Goal: Transaction & Acquisition: Purchase product/service

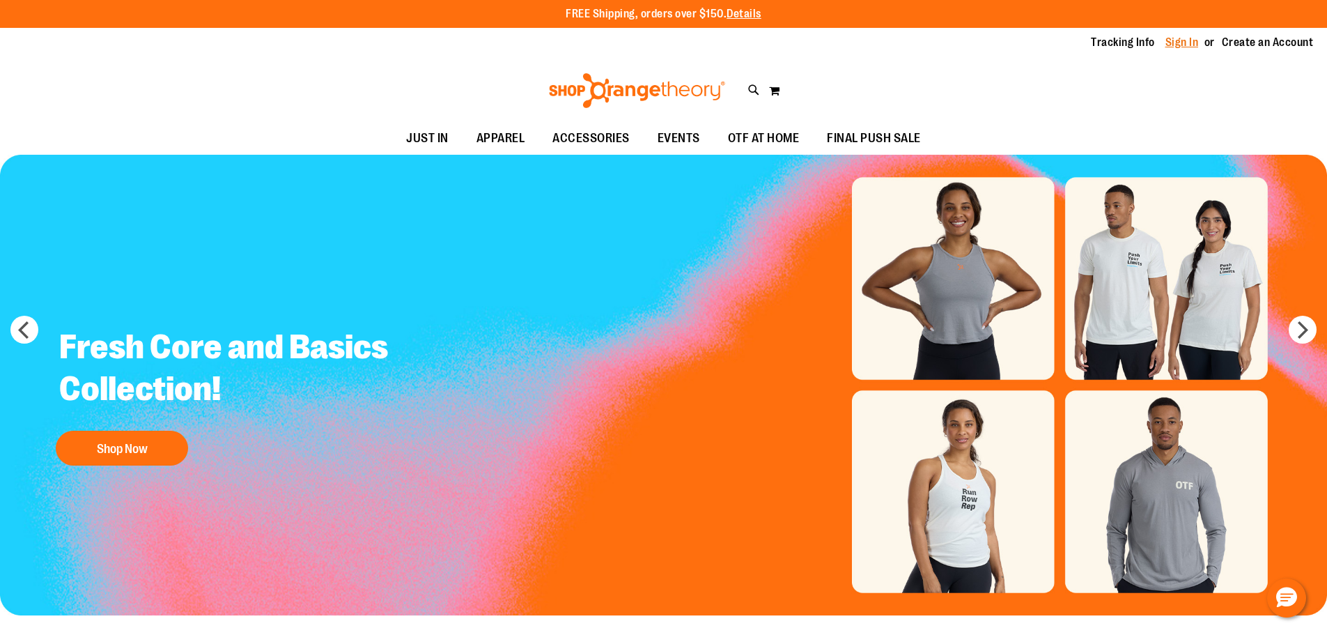
click at [1177, 41] on link "Sign In" at bounding box center [1181, 42] width 33 height 15
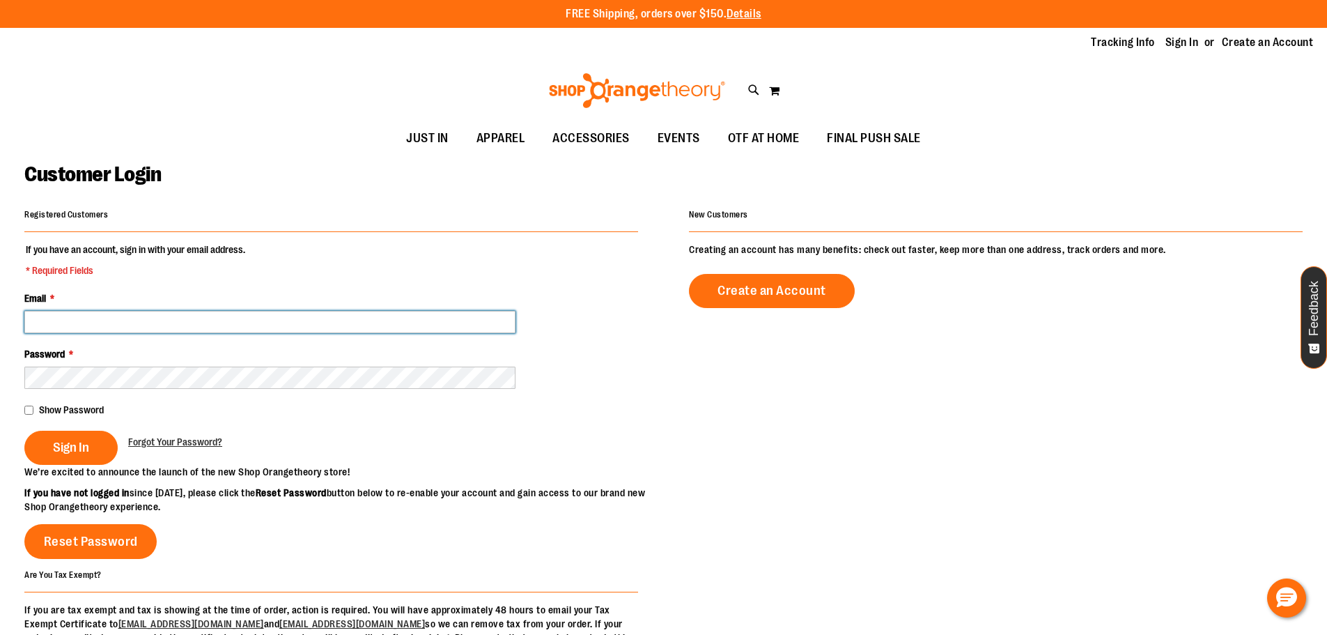
click at [65, 311] on input "Email *" at bounding box center [269, 322] width 491 height 22
paste input "**********"
type input "**********"
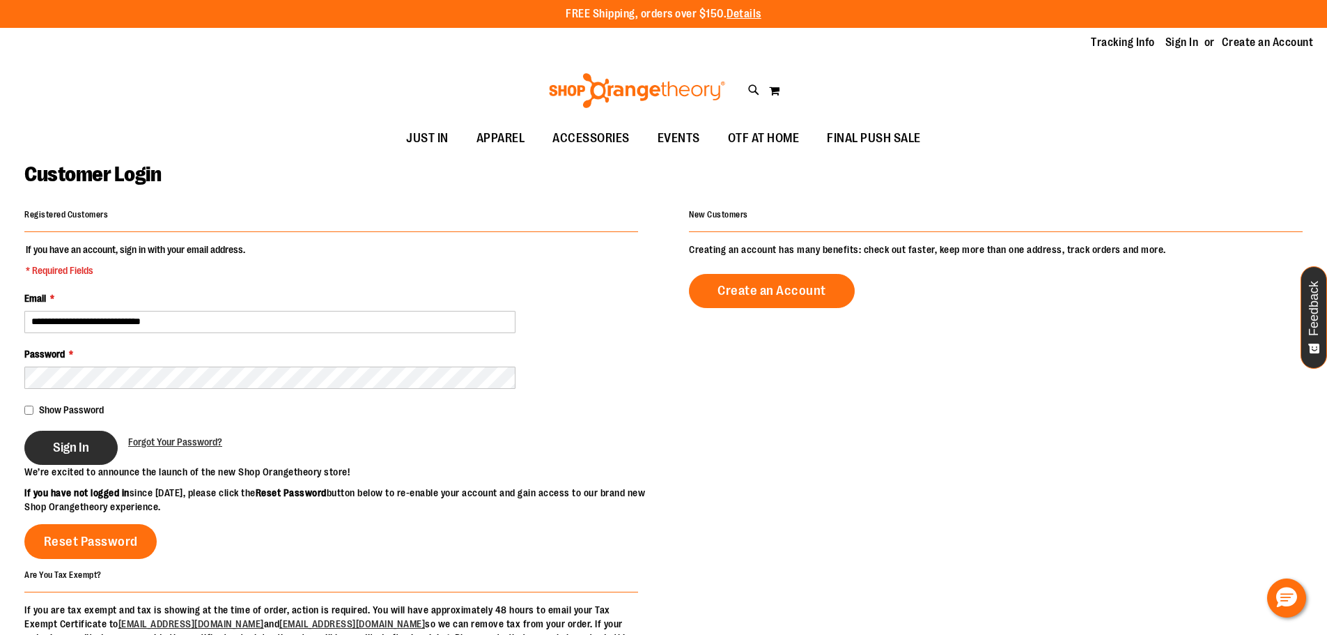
click at [98, 437] on button "Sign In" at bounding box center [70, 447] width 93 height 34
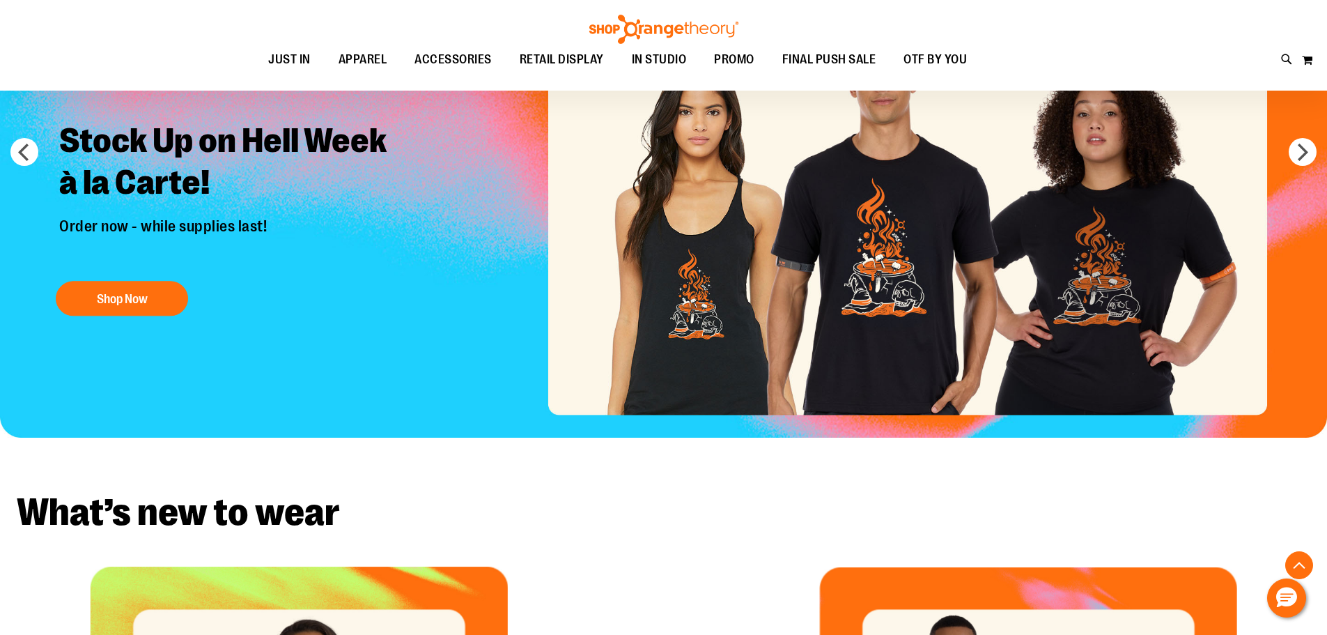
scroll to position [417, 0]
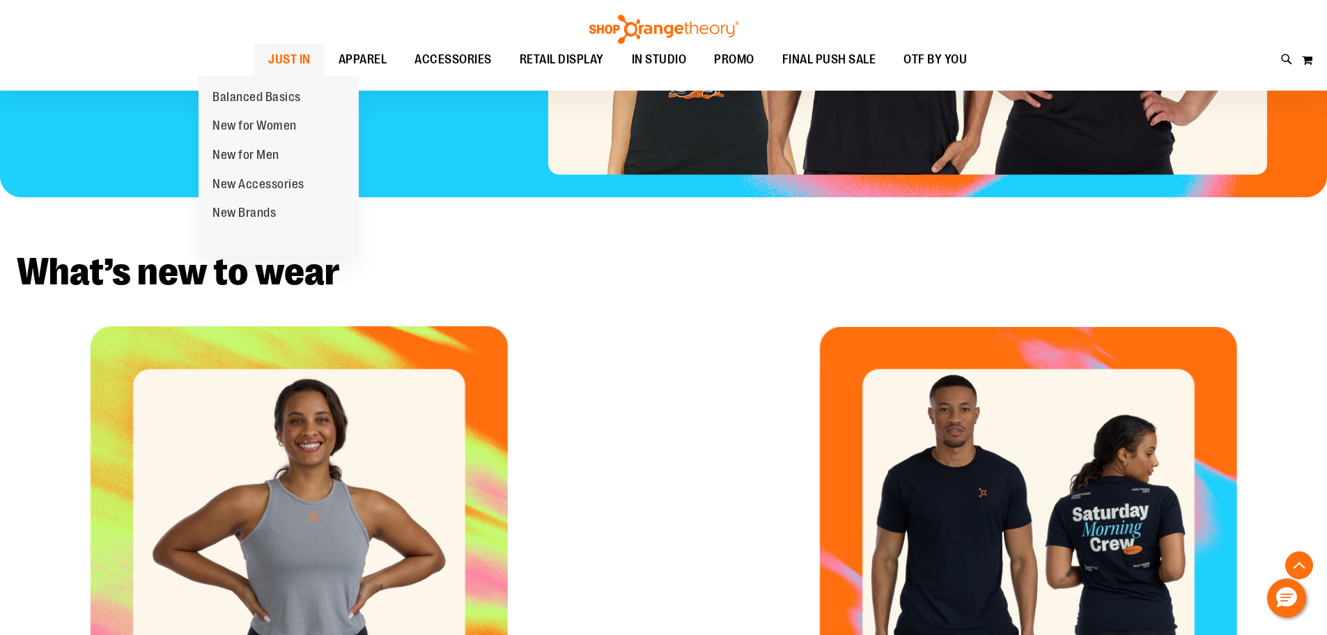
click at [268, 55] on span "JUST IN" at bounding box center [289, 59] width 42 height 31
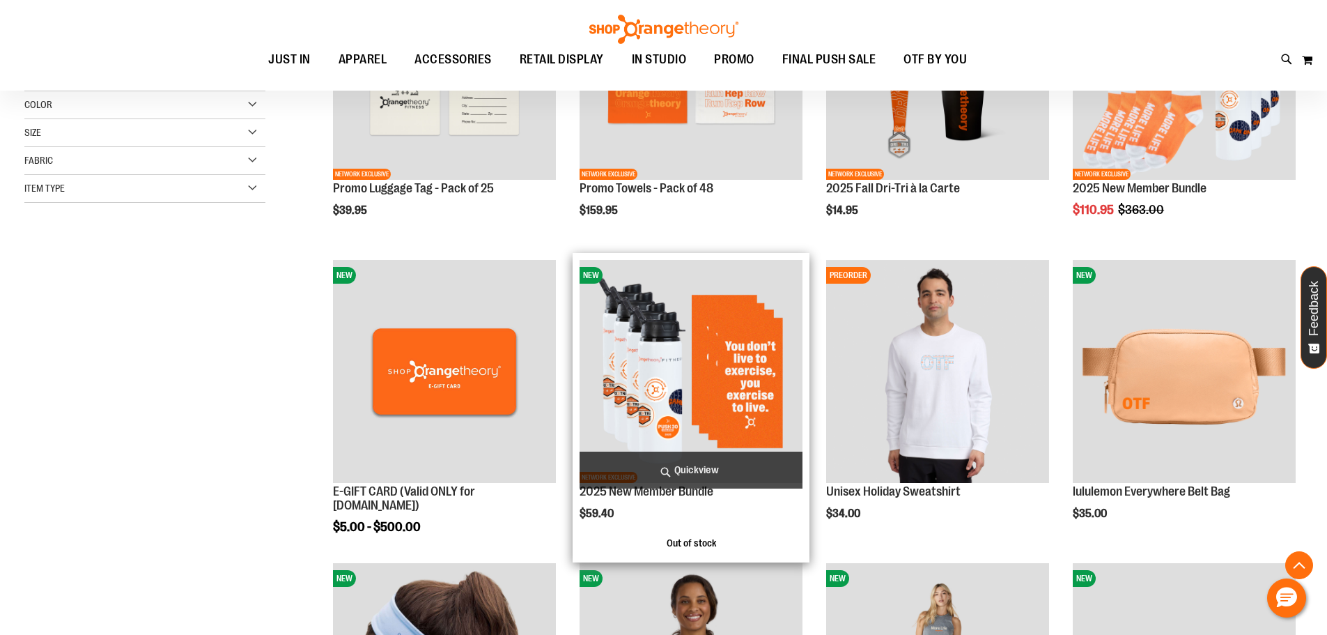
scroll to position [417, 0]
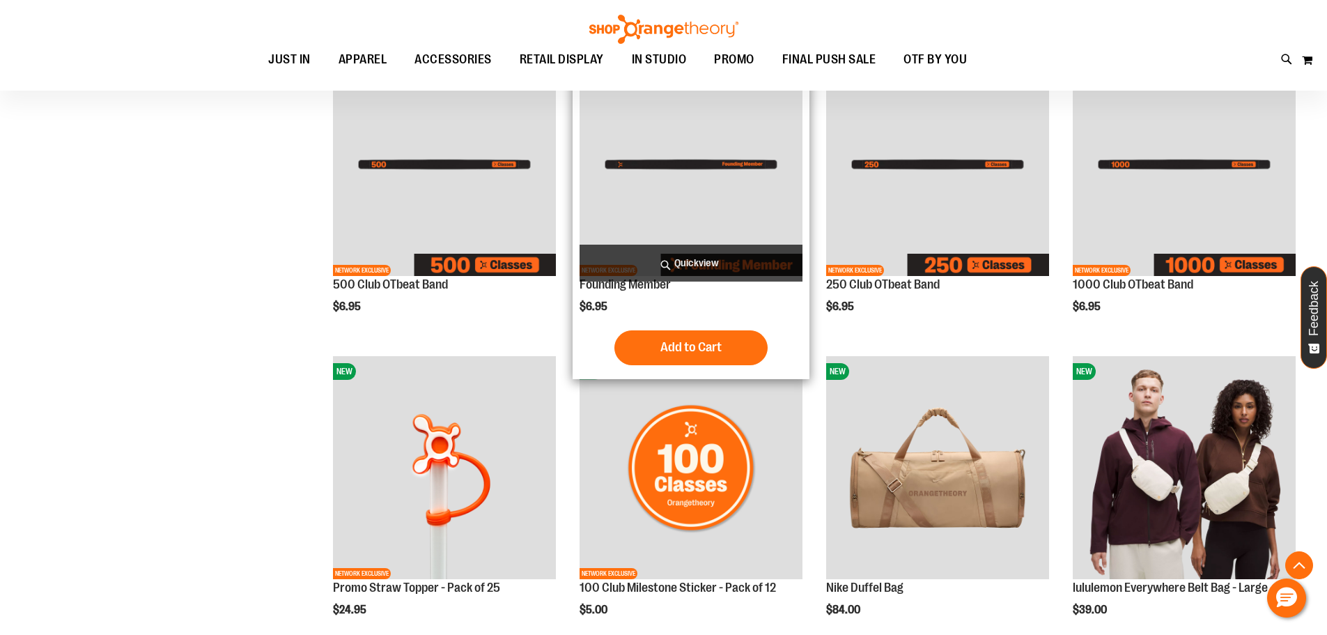
scroll to position [1183, 0]
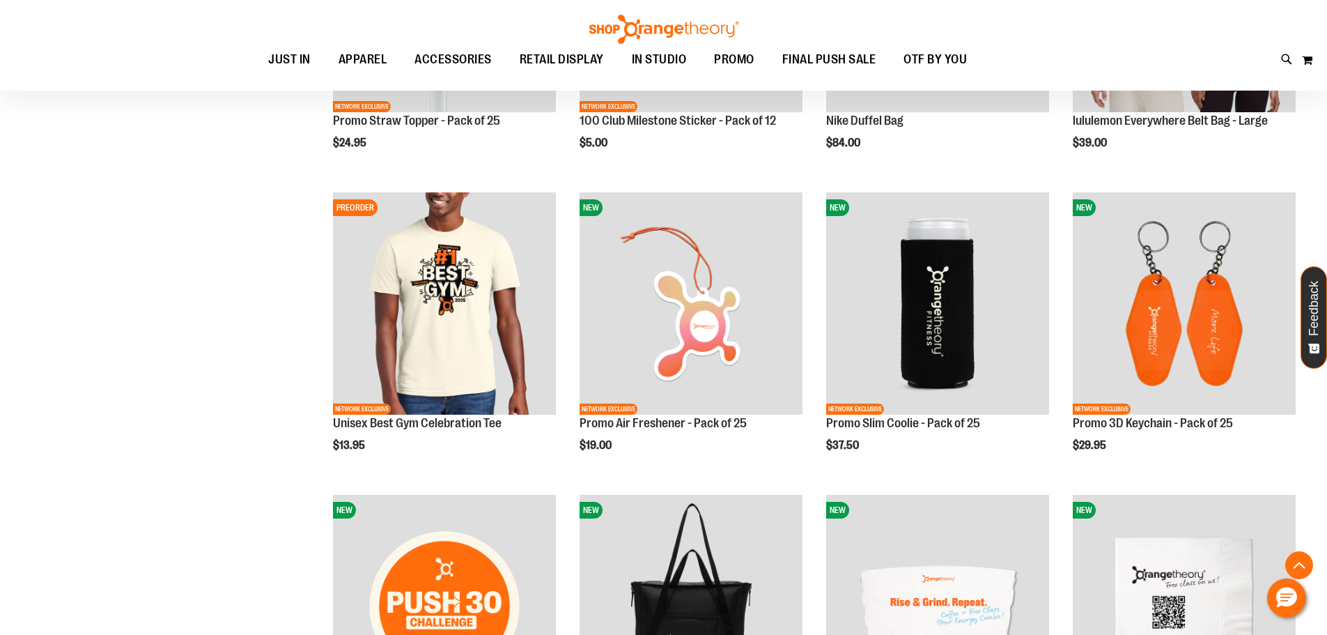
scroll to position [1323, 0]
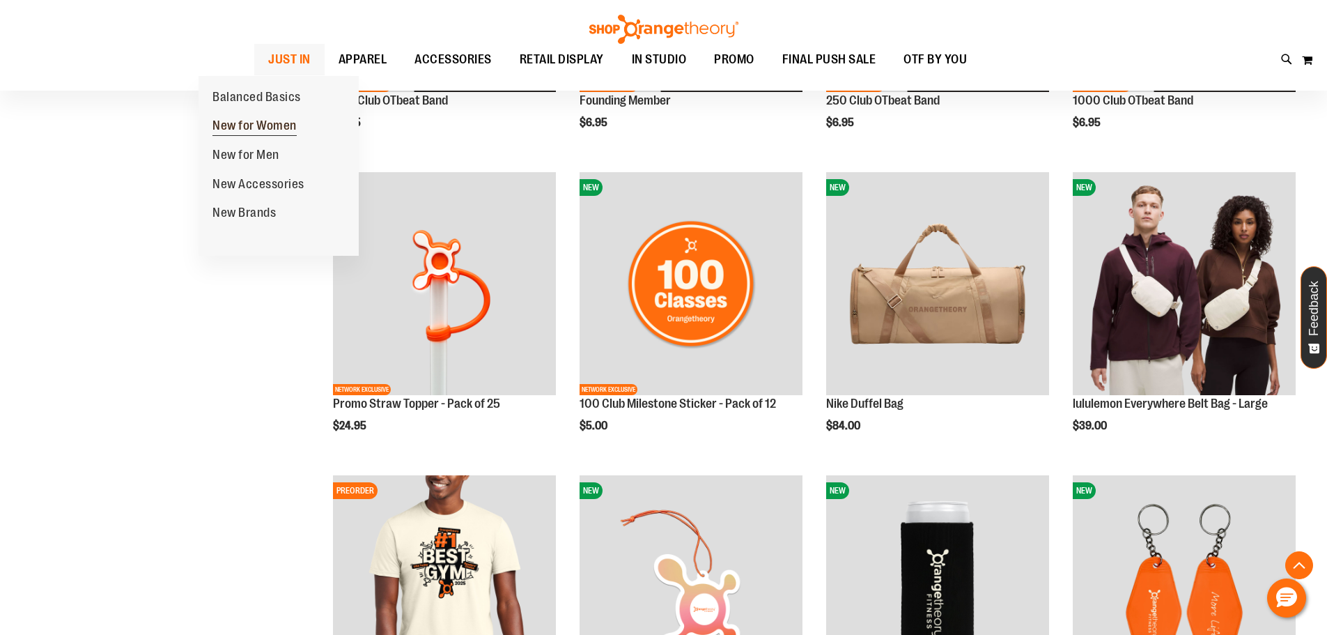
click at [266, 121] on span "New for Women" at bounding box center [254, 126] width 84 height 17
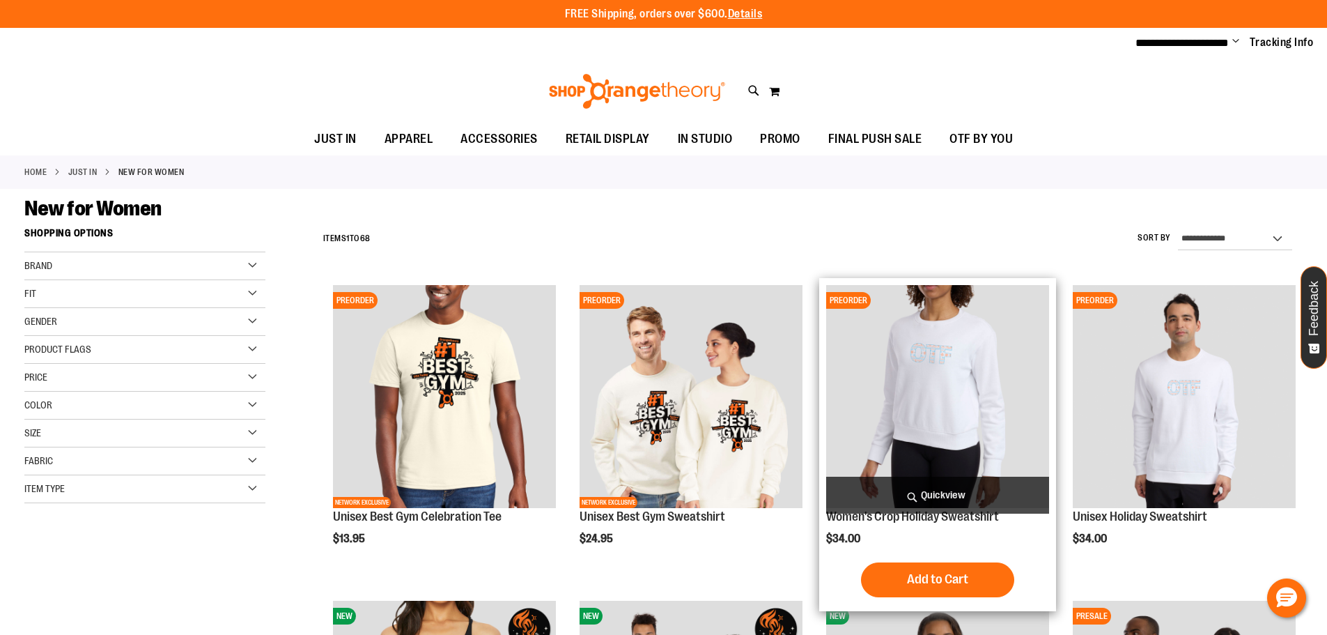
click at [985, 398] on img "product" at bounding box center [937, 396] width 223 height 223
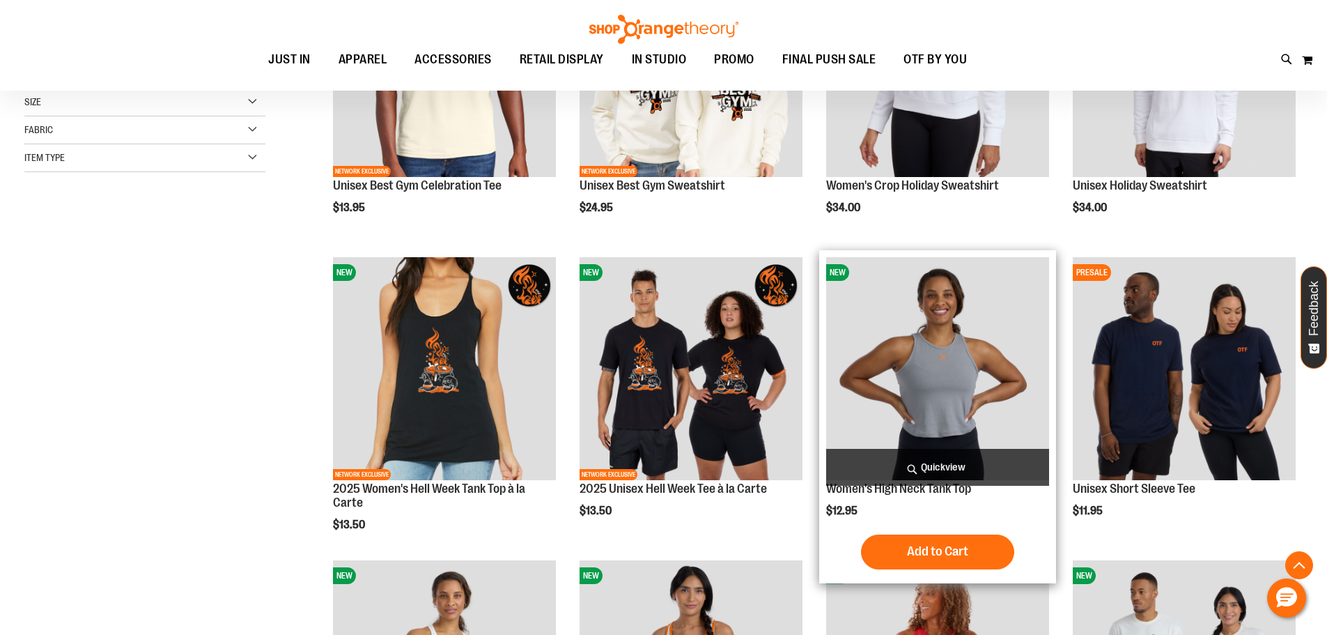
scroll to position [417, 0]
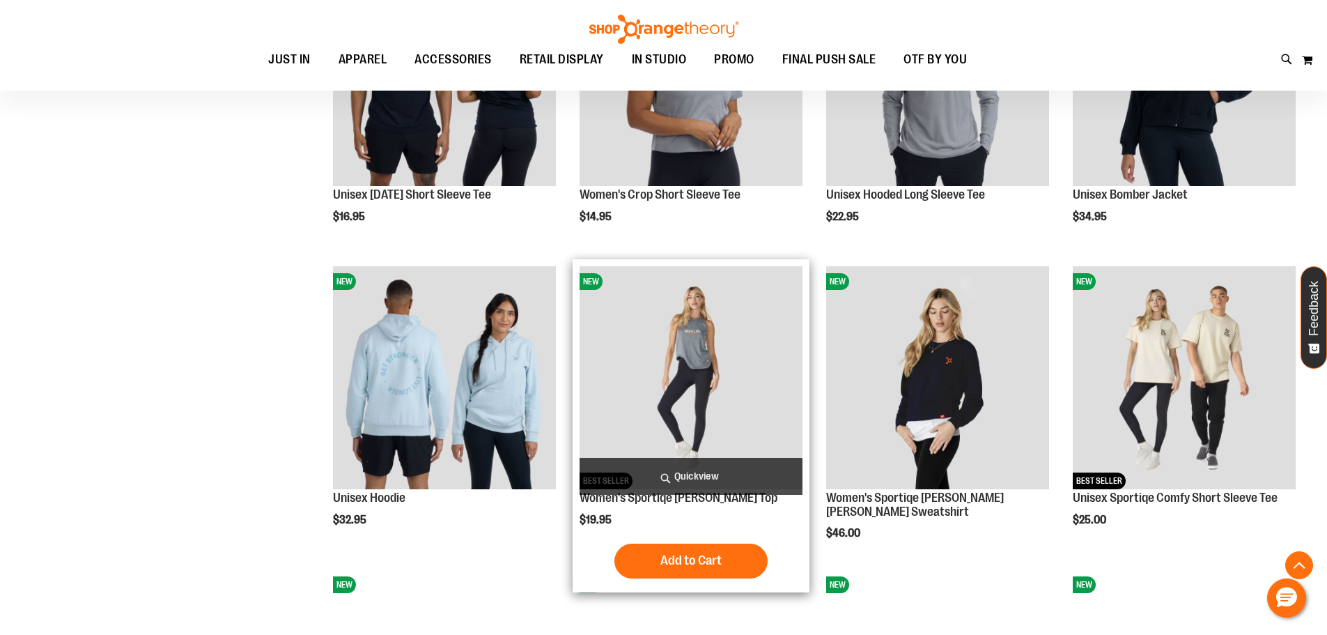
scroll to position [1253, 0]
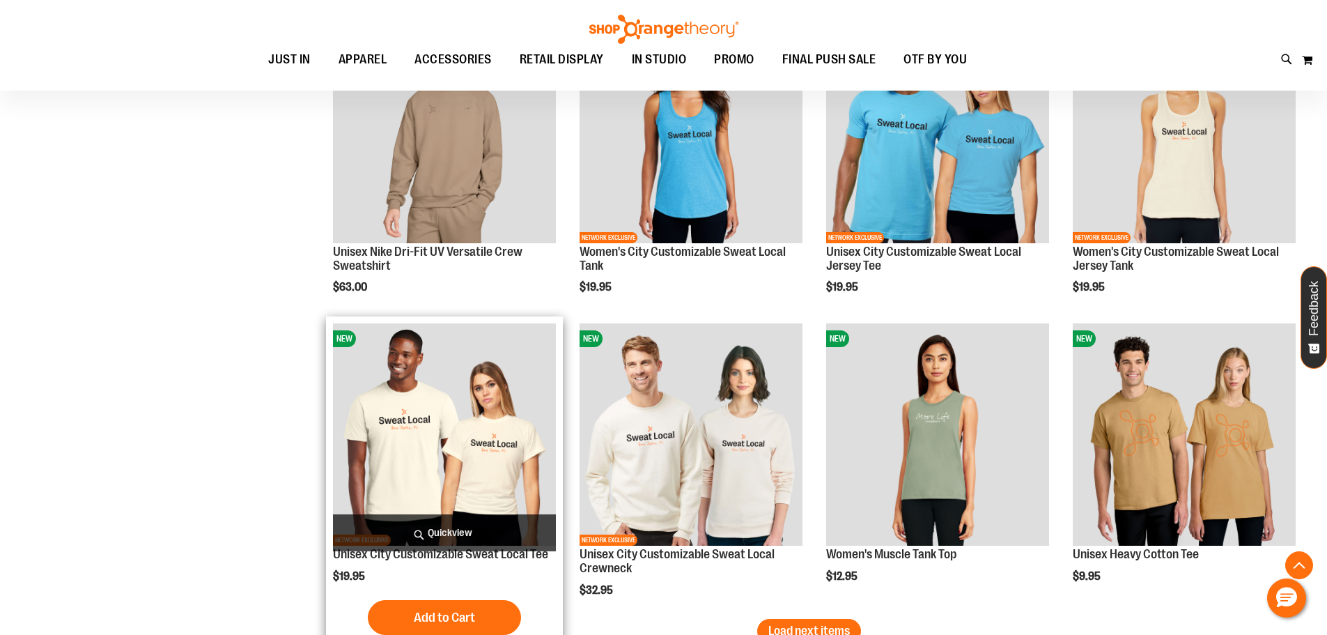
scroll to position [2228, 0]
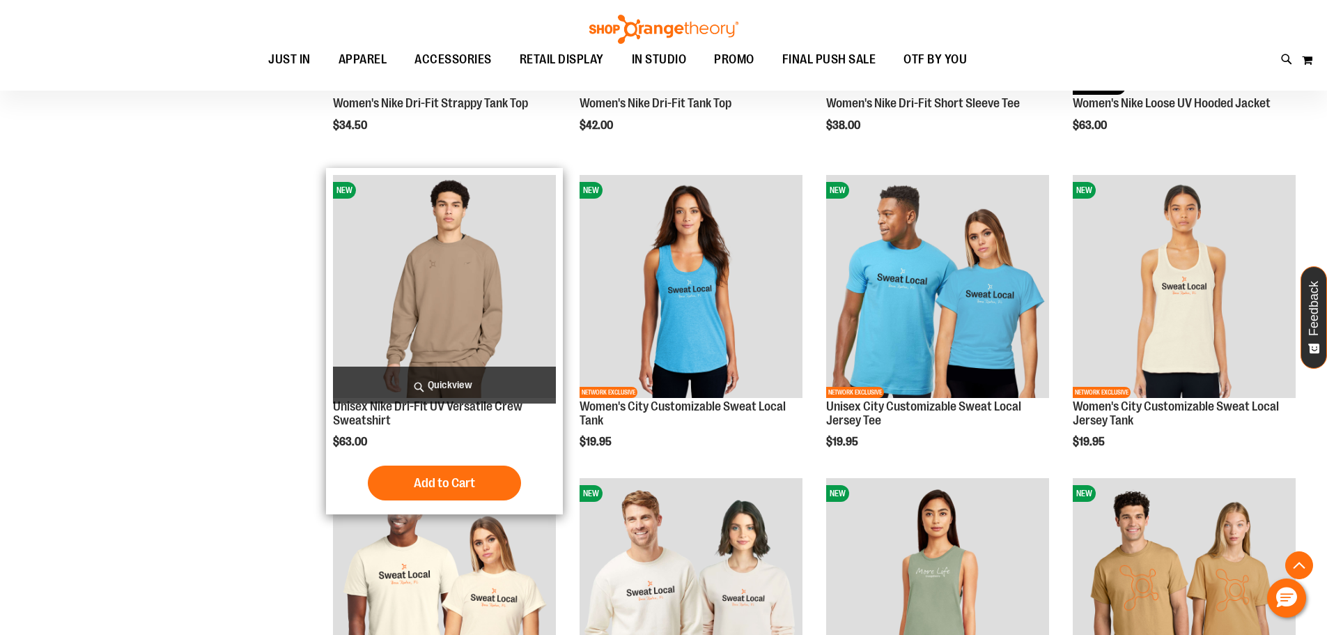
click at [476, 302] on img "product" at bounding box center [444, 286] width 223 height 223
